Goal: Information Seeking & Learning: Compare options

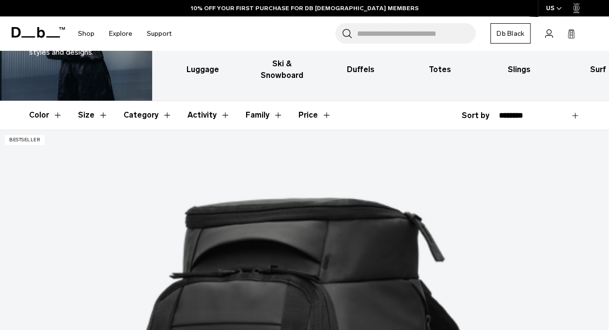
scroll to position [106, 0]
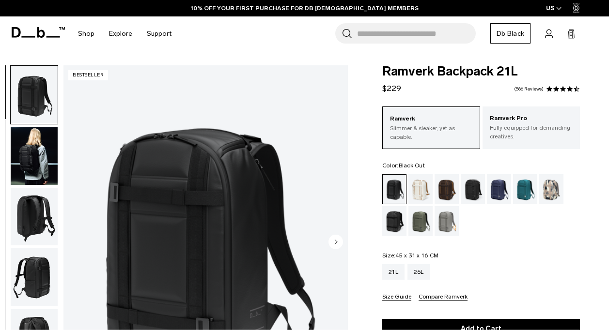
click at [233, 192] on img "1 / 8" at bounding box center [205, 242] width 284 height 355
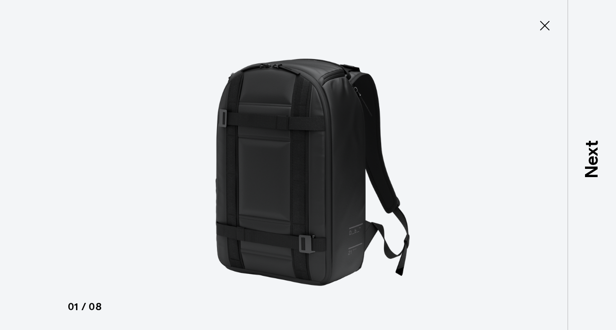
click at [277, 65] on img at bounding box center [308, 165] width 436 height 330
click at [547, 27] on icon at bounding box center [545, 26] width 16 height 16
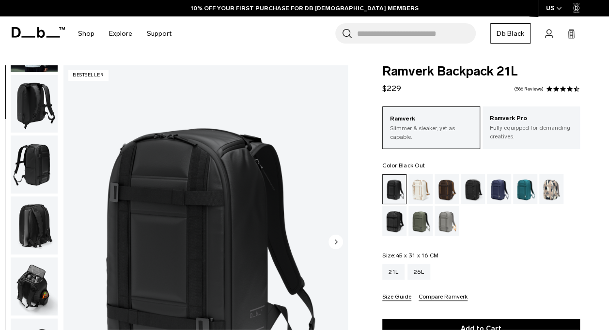
scroll to position [131, 0]
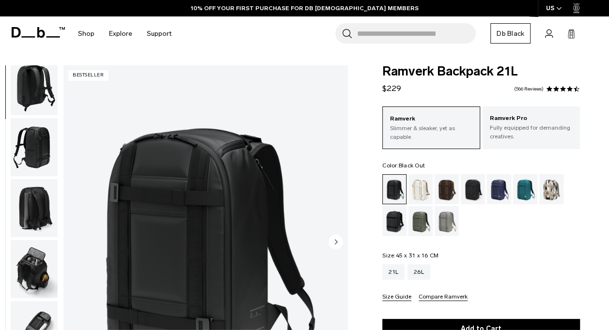
click at [34, 260] on img "button" at bounding box center [34, 269] width 47 height 58
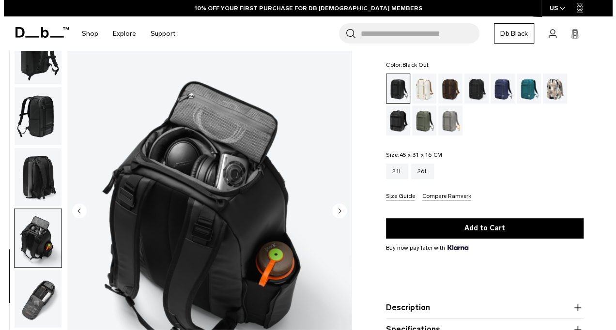
scroll to position [104, 0]
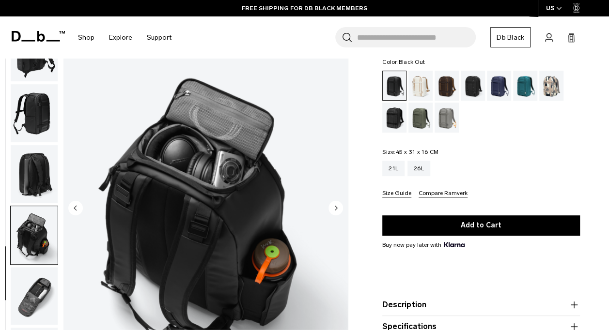
click at [232, 175] on img "6 / 8" at bounding box center [205, 208] width 284 height 355
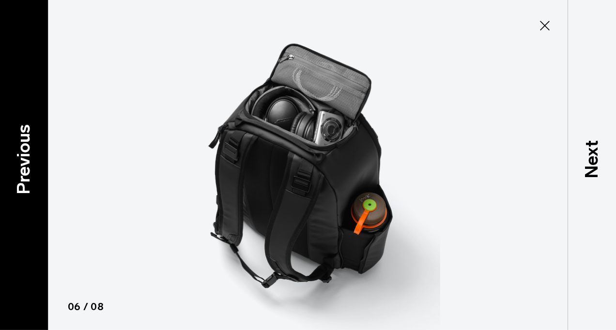
click at [18, 166] on p "Previous" at bounding box center [24, 159] width 26 height 70
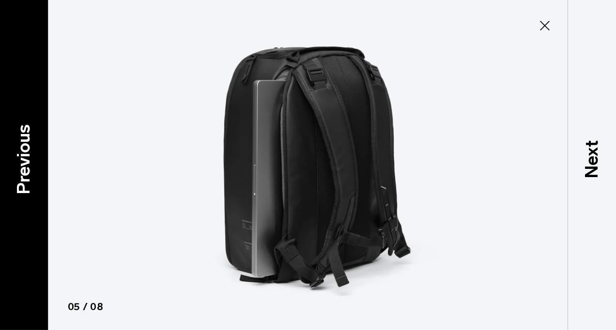
click at [18, 166] on p "Previous" at bounding box center [24, 159] width 26 height 70
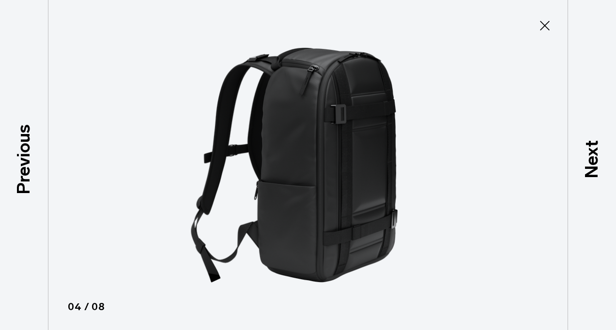
click at [551, 30] on icon at bounding box center [545, 26] width 16 height 16
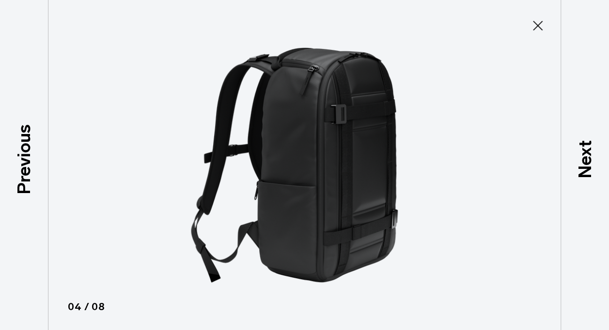
scroll to position [131, 0]
